Goal: Information Seeking & Learning: Learn about a topic

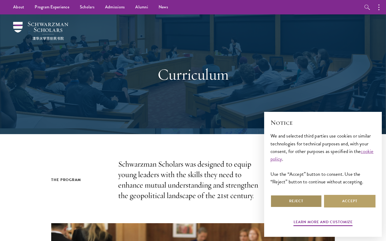
click at [291, 202] on button "Reject" at bounding box center [295, 201] width 51 height 13
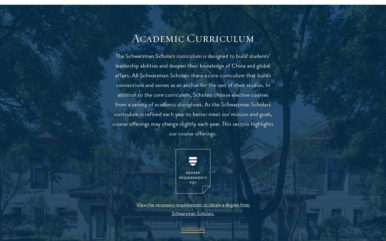
scroll to position [441, 0]
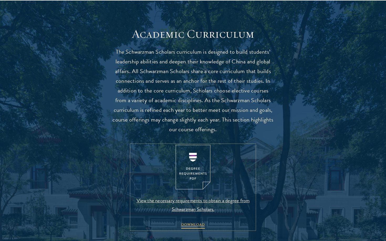
click at [198, 171] on img at bounding box center [193, 167] width 35 height 45
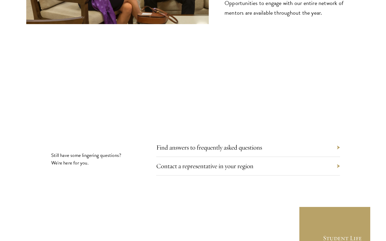
scroll to position [2812, 0]
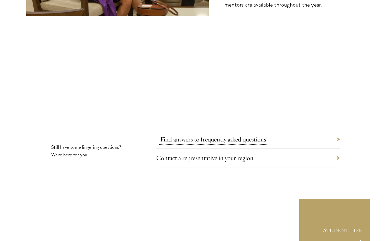
click at [177, 135] on link "Find answers to frequently asked questions" at bounding box center [213, 139] width 106 height 8
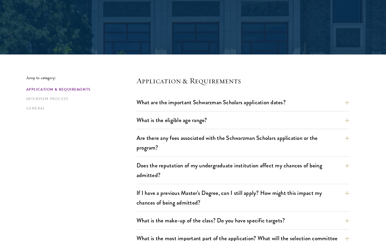
scroll to position [80, 0]
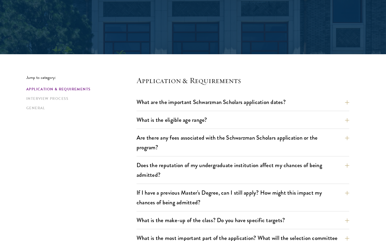
click at [182, 102] on button "What are the important Schwarzman Scholars application dates?" at bounding box center [246, 102] width 213 height 12
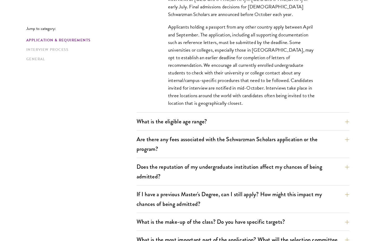
scroll to position [234, 0]
click at [192, 127] on div "What is the eligible age range? Candidates must be at least 18 but not yet 29 y…" at bounding box center [242, 122] width 213 height 15
click at [193, 122] on button "What is the eligible age range?" at bounding box center [246, 121] width 213 height 12
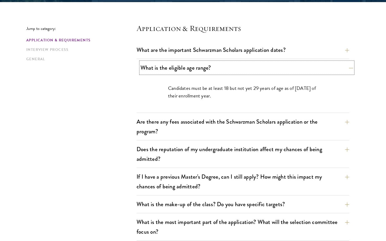
scroll to position [134, 0]
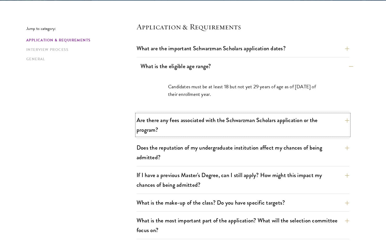
click at [193, 122] on button "Are there any fees associated with the Schwarzman Scholars application or the p…" at bounding box center [242, 125] width 213 height 22
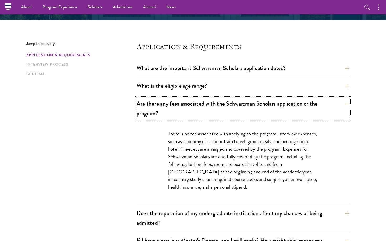
scroll to position [110, 0]
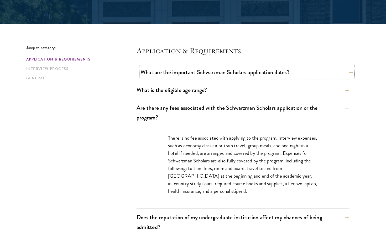
click at [201, 77] on button "What are the important Schwarzman Scholars application dates?" at bounding box center [246, 72] width 213 height 12
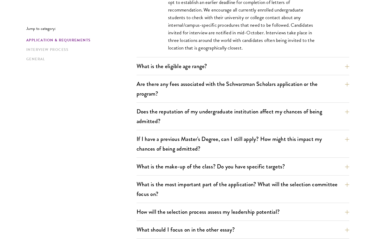
scroll to position [290, 0]
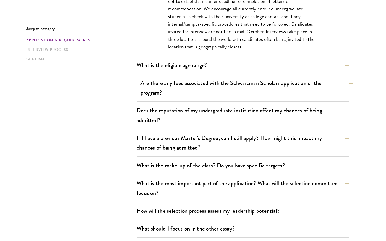
click at [200, 87] on button "Are there any fees associated with the Schwarzman Scholars application or the p…" at bounding box center [246, 88] width 213 height 22
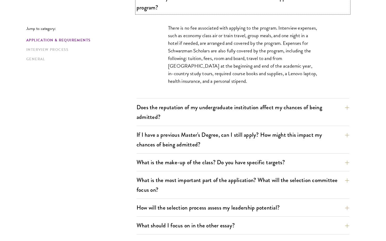
scroll to position [221, 0]
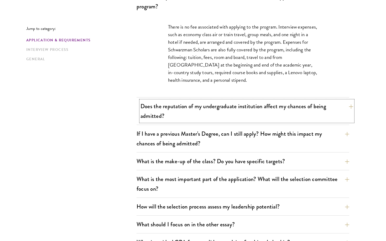
click at [193, 110] on button "Does the reputation of my undergraduate institution affect my chances of being …" at bounding box center [246, 111] width 213 height 22
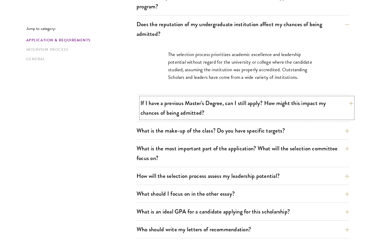
click at [192, 110] on button "If I have a previous Master's Degree, can I still apply? How might this impact …" at bounding box center [246, 108] width 213 height 22
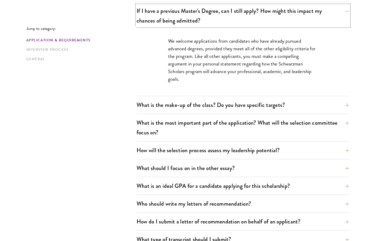
scroll to position [263, 0]
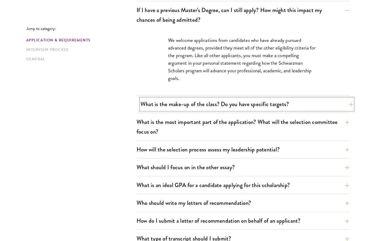
click at [192, 109] on button "What is the make-up of the class? Do you have specific targets?" at bounding box center [246, 104] width 213 height 12
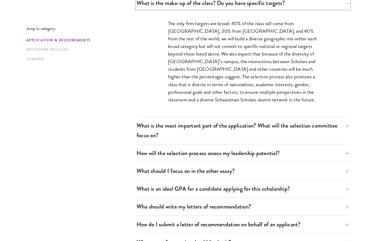
scroll to position [299, 0]
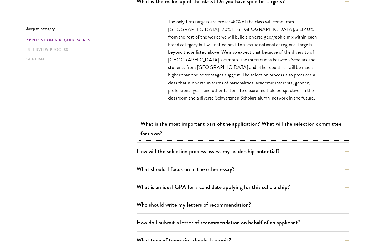
click at [188, 131] on button "What is the most important part of the application? What will the selection com…" at bounding box center [246, 129] width 213 height 22
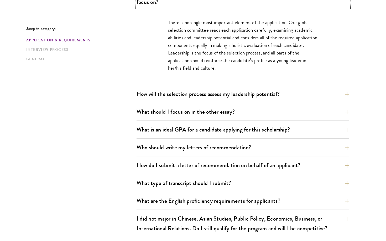
scroll to position [328, 0]
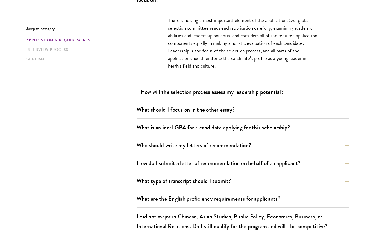
click at [209, 91] on button "How will the selection process assess my leadership potential?" at bounding box center [246, 92] width 213 height 12
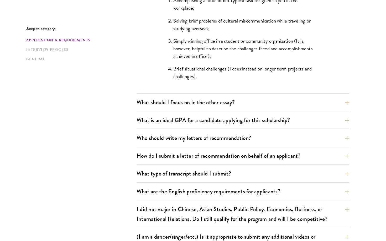
scroll to position [540, 0]
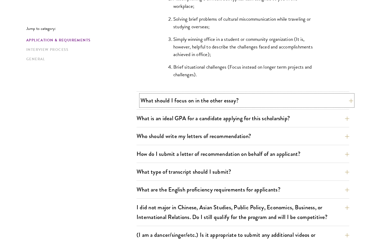
click at [208, 102] on button "What should I focus on in the other essay?" at bounding box center [246, 101] width 213 height 12
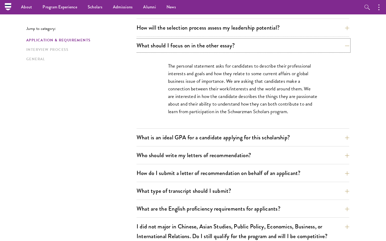
scroll to position [317, 0]
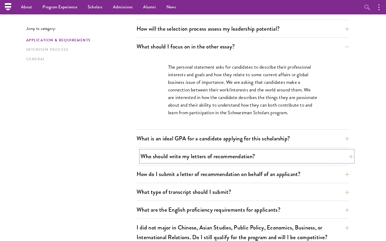
click at [193, 157] on button "Who should write my letters of recommendation?" at bounding box center [246, 157] width 213 height 12
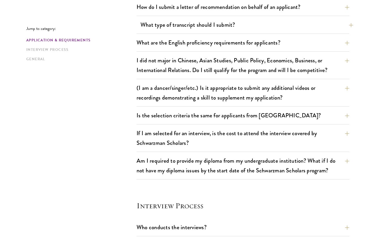
scroll to position [647, 0]
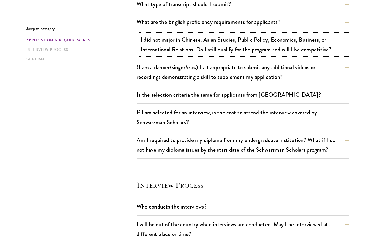
click at [222, 40] on button "I did not major in Chinese, Asian Studies, Public Policy, Economics, Business, …" at bounding box center [246, 45] width 213 height 22
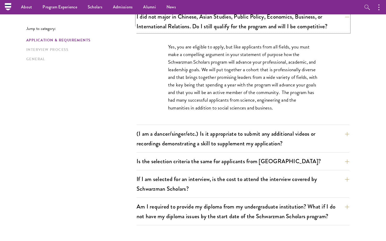
scroll to position [431, 0]
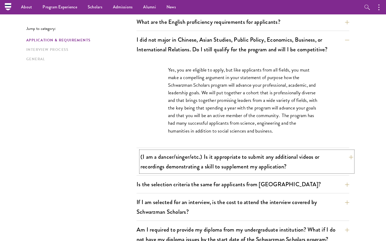
click at [201, 158] on button "(I am a dancer/singer/etc.) Is it appropriate to submit any additional videos o…" at bounding box center [246, 162] width 213 height 22
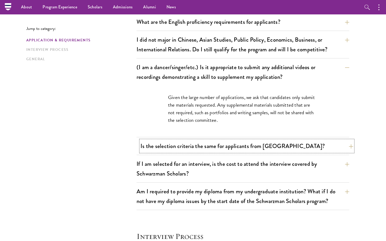
click at [204, 146] on button "Is the selection criteria the same for applicants from [GEOGRAPHIC_DATA]?" at bounding box center [246, 146] width 213 height 12
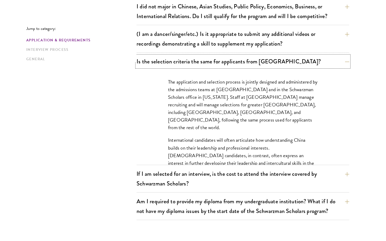
scroll to position [465, 0]
click at [197, 176] on button "If I am selected for an interview, is the cost to attend the interview covered …" at bounding box center [246, 179] width 213 height 22
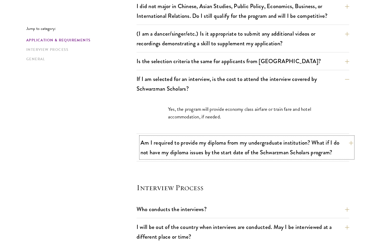
click at [201, 155] on button "Am I required to provide my diploma from my undergraduate institution? What if …" at bounding box center [246, 148] width 213 height 22
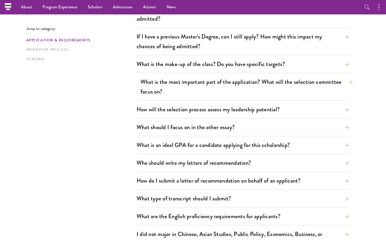
scroll to position [222, 0]
